Goal: Transaction & Acquisition: Purchase product/service

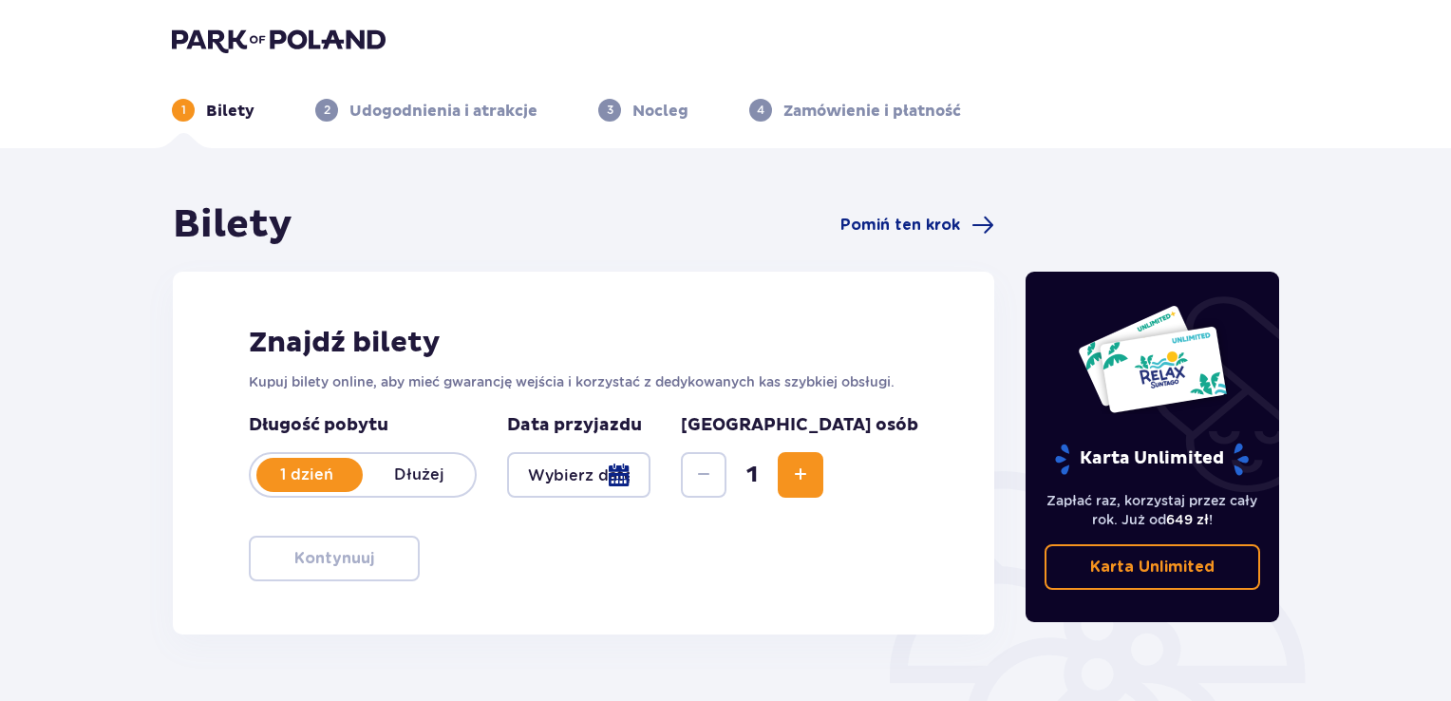
click at [322, 474] on p "1 dzień" at bounding box center [307, 474] width 112 height 21
click at [417, 471] on p "Dłużej" at bounding box center [419, 474] width 112 height 21
click at [951, 224] on span "Pomiń ten krok" at bounding box center [900, 225] width 120 height 21
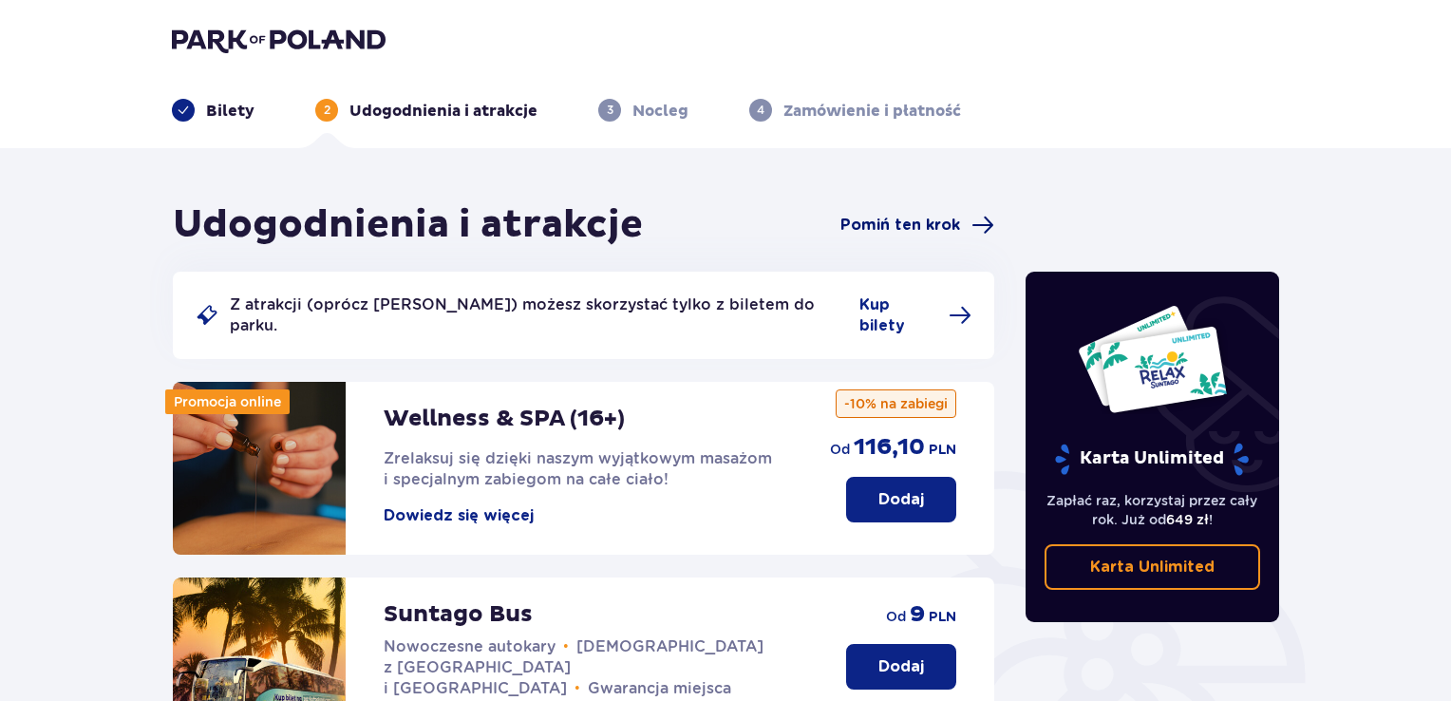
click at [949, 220] on span "Pomiń ten krok" at bounding box center [900, 225] width 120 height 21
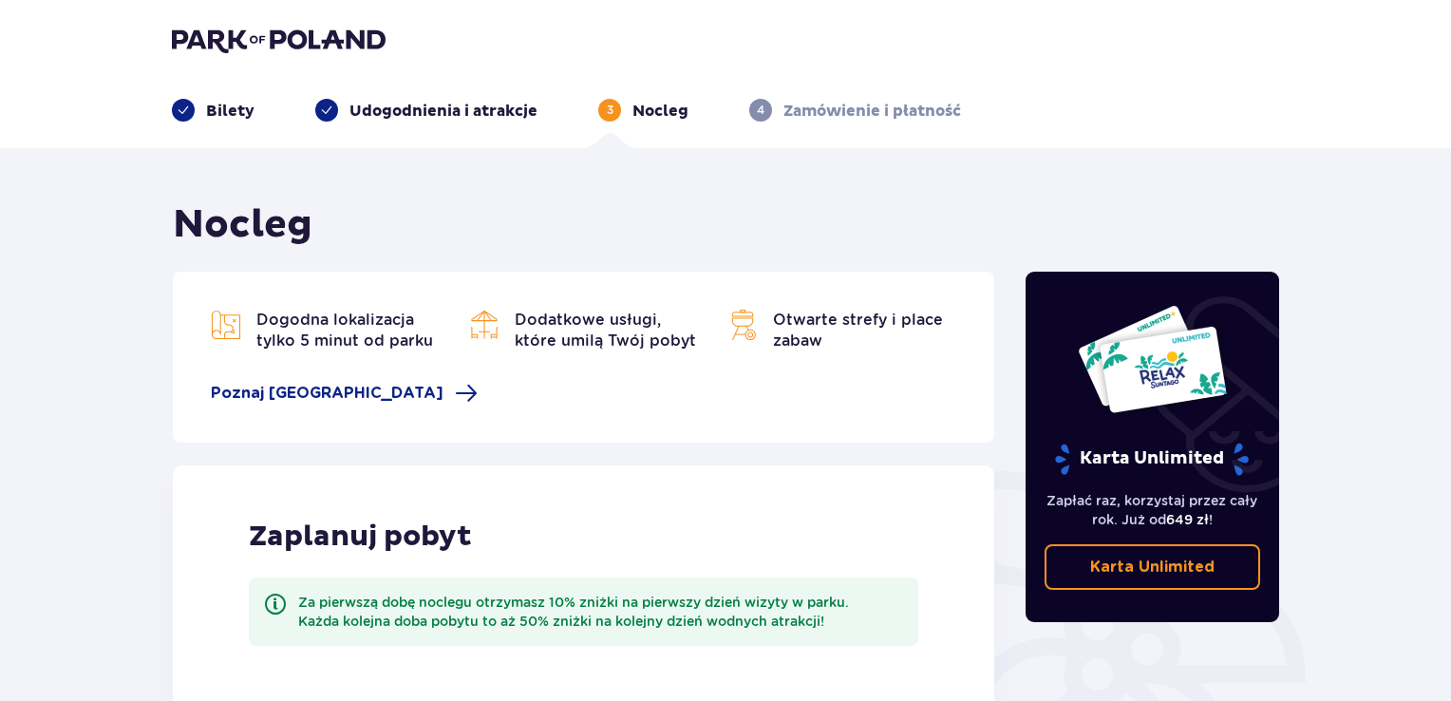
click at [217, 108] on p "Bilety" at bounding box center [230, 111] width 48 height 21
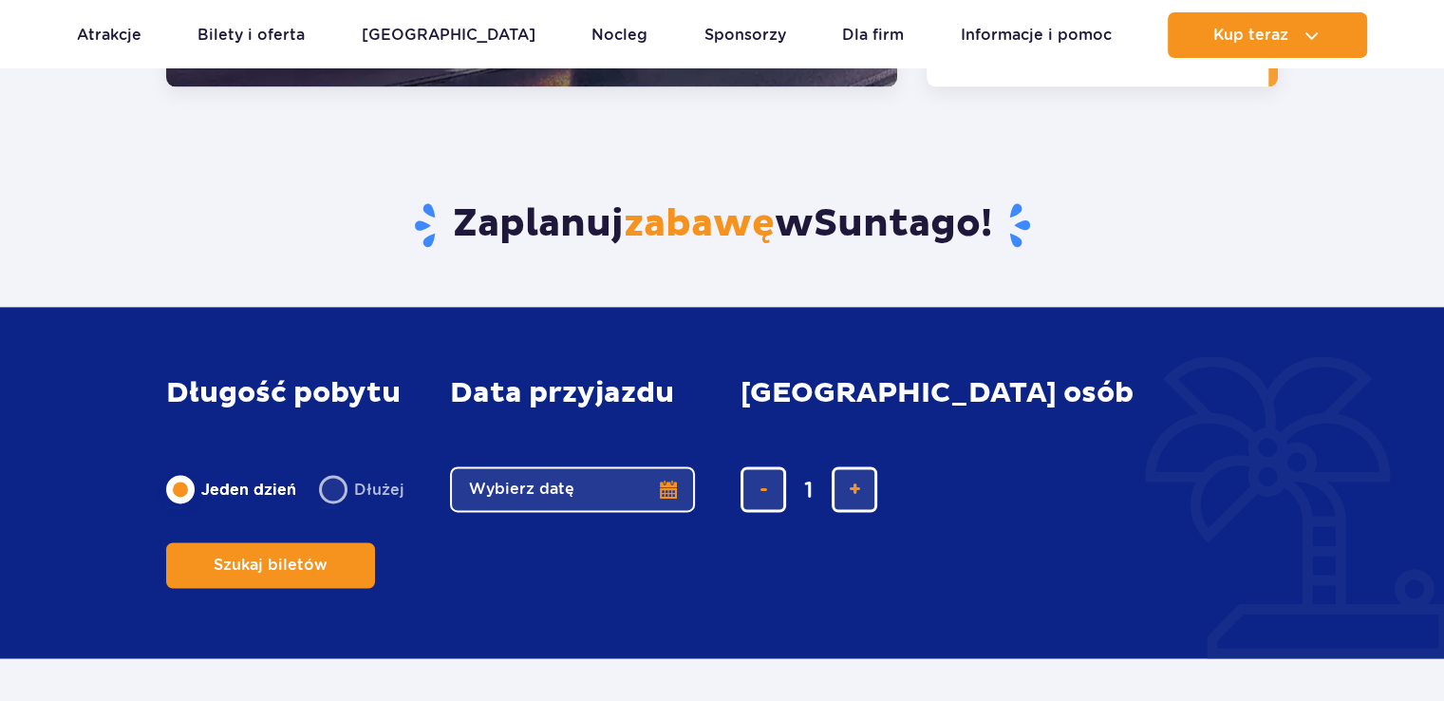
scroll to position [2848, 0]
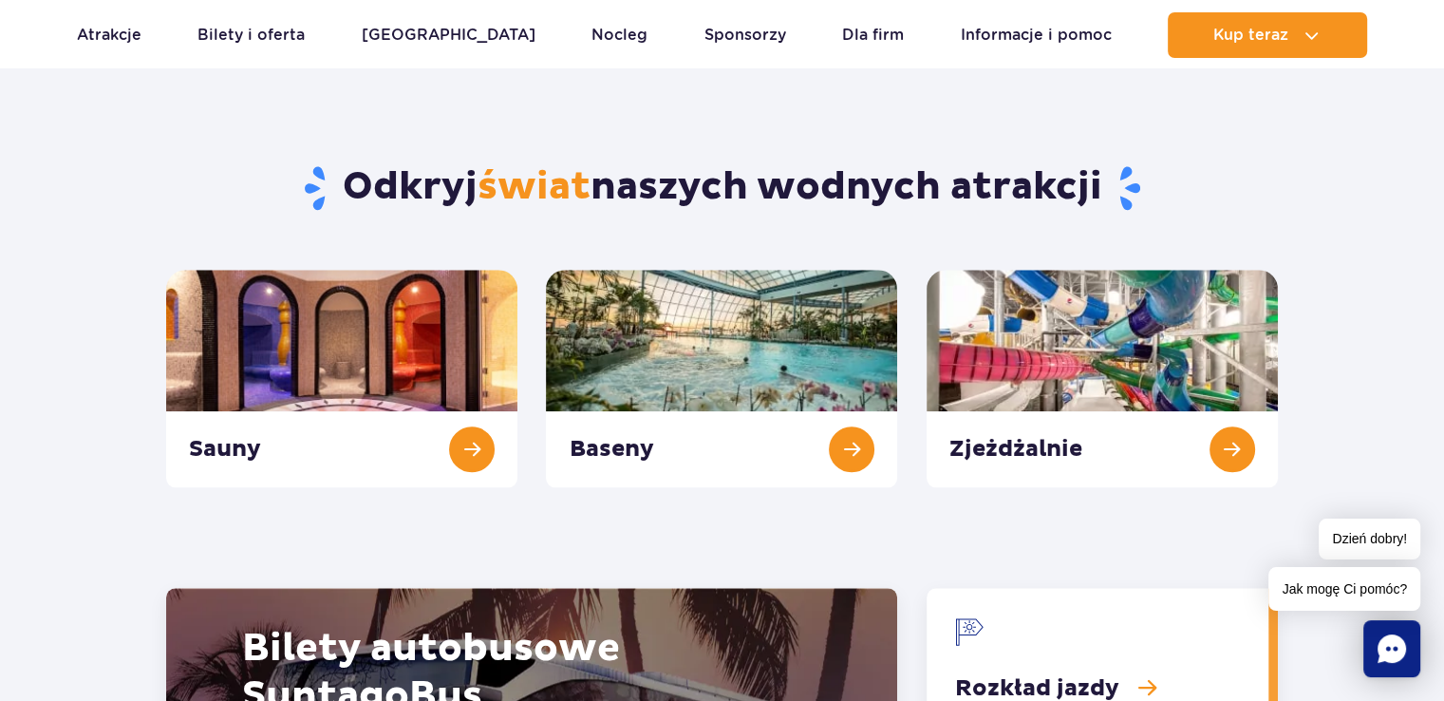
scroll to position [1899, 0]
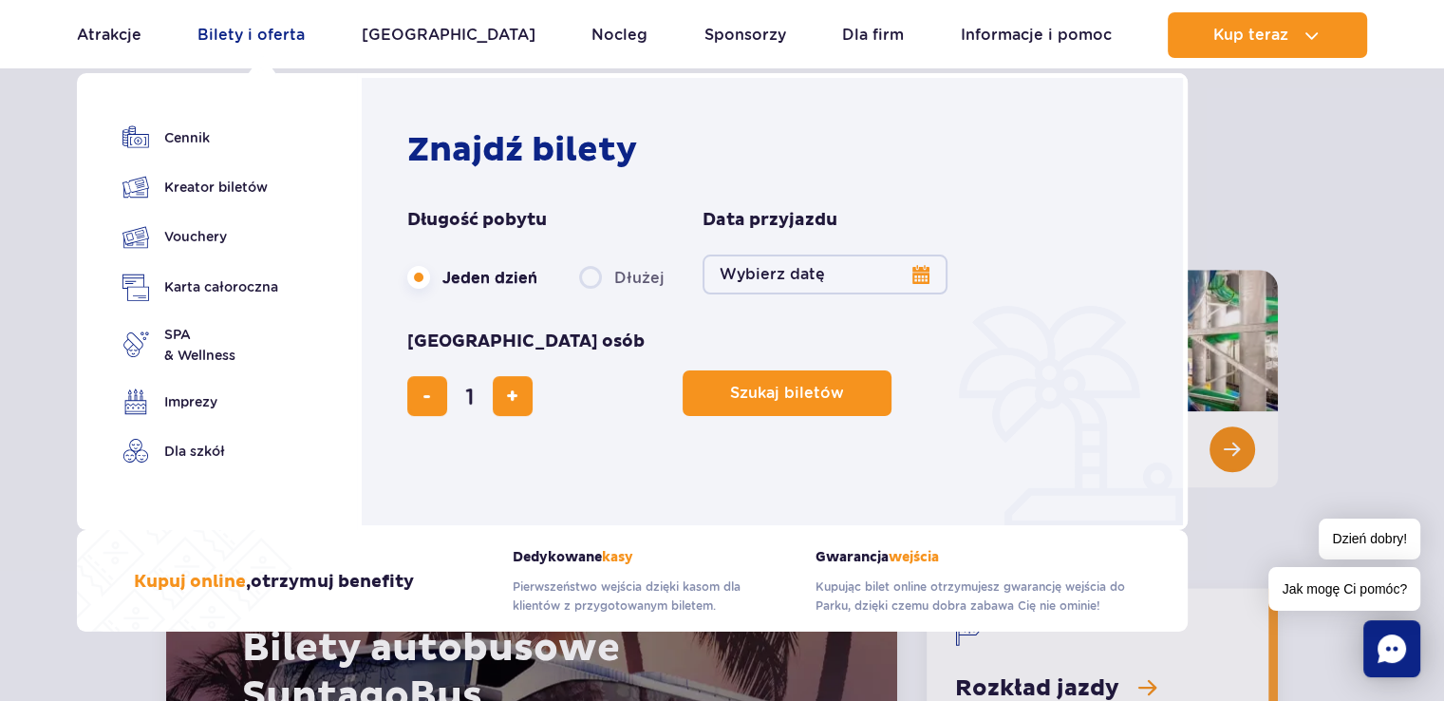
click at [296, 32] on link "Bilety i oferta" at bounding box center [250, 35] width 107 height 46
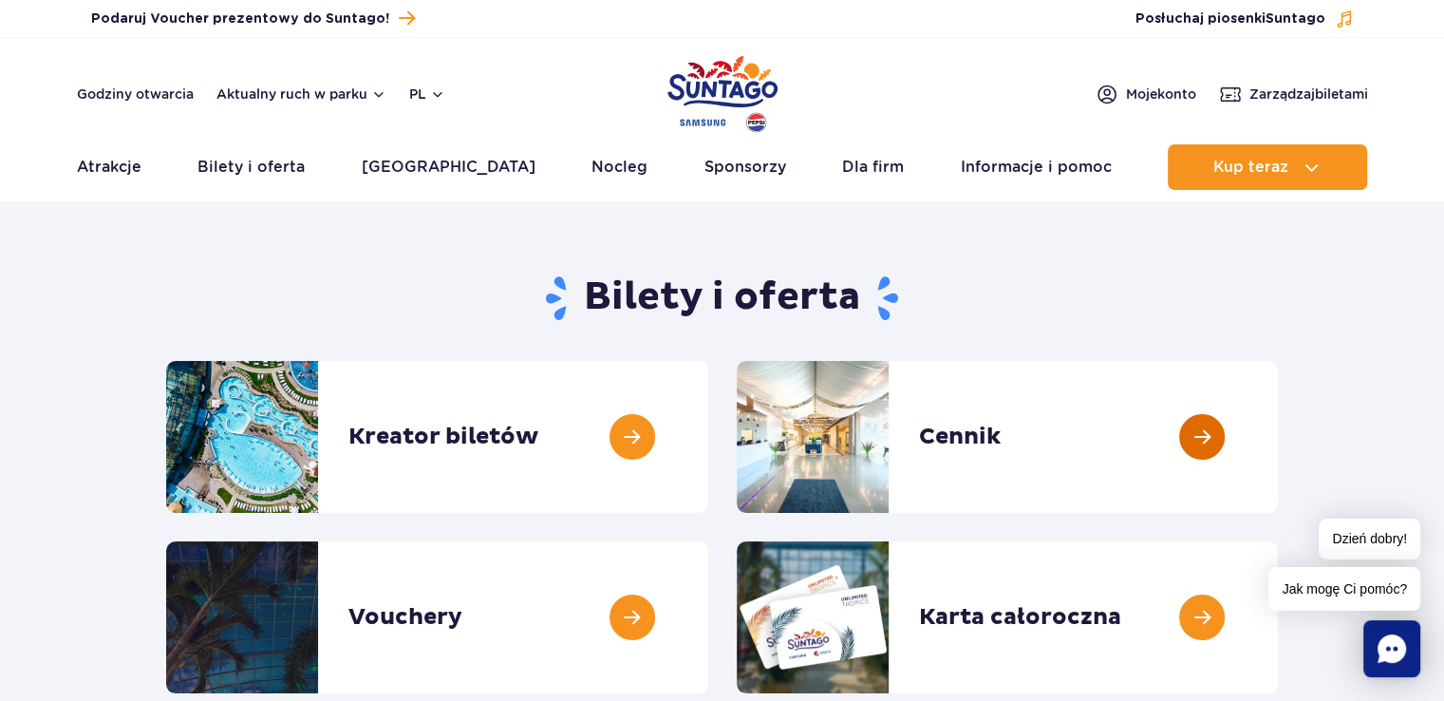
click at [1278, 426] on link at bounding box center [1278, 437] width 0 height 152
